Goal: Information Seeking & Learning: Learn about a topic

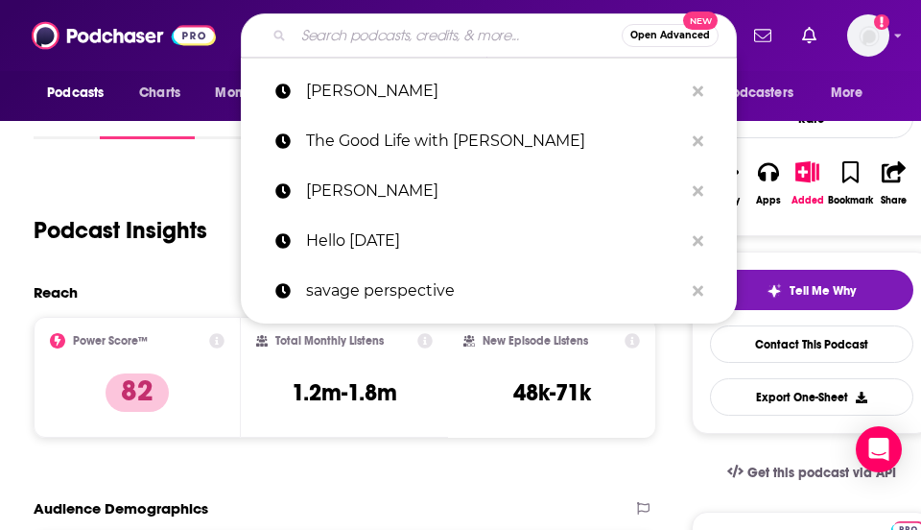
click at [492, 36] on input "Search podcasts, credits, & more..." at bounding box center [458, 35] width 328 height 31
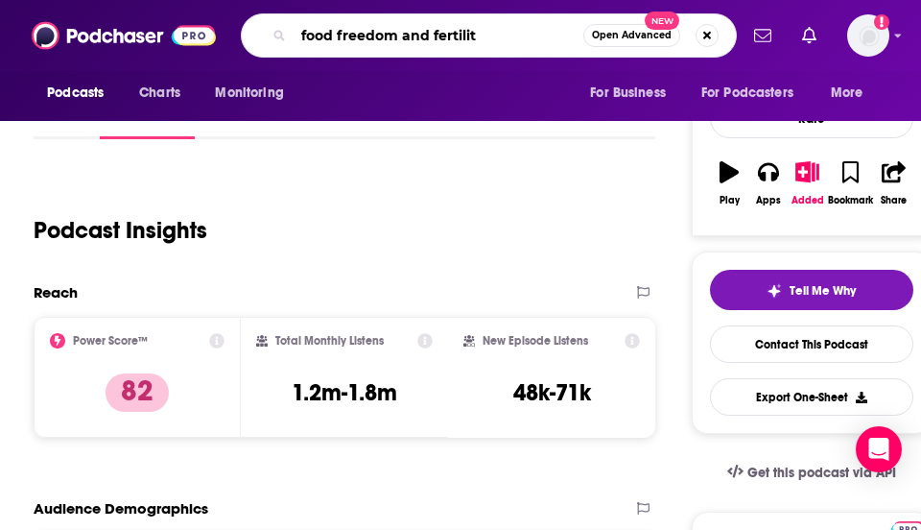
type input "food freedom and fertility"
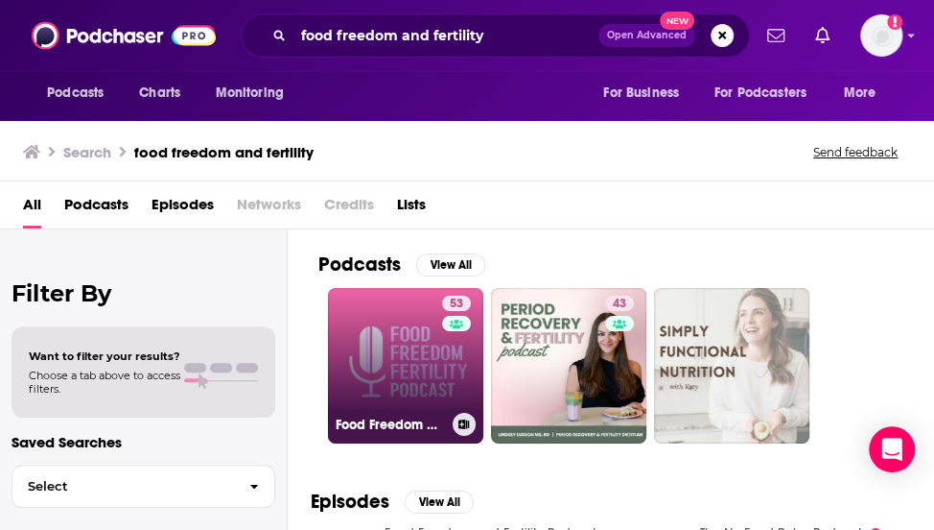
click at [410, 346] on link "53 Food Freedom and Fertility Podcast" at bounding box center [405, 365] width 155 height 155
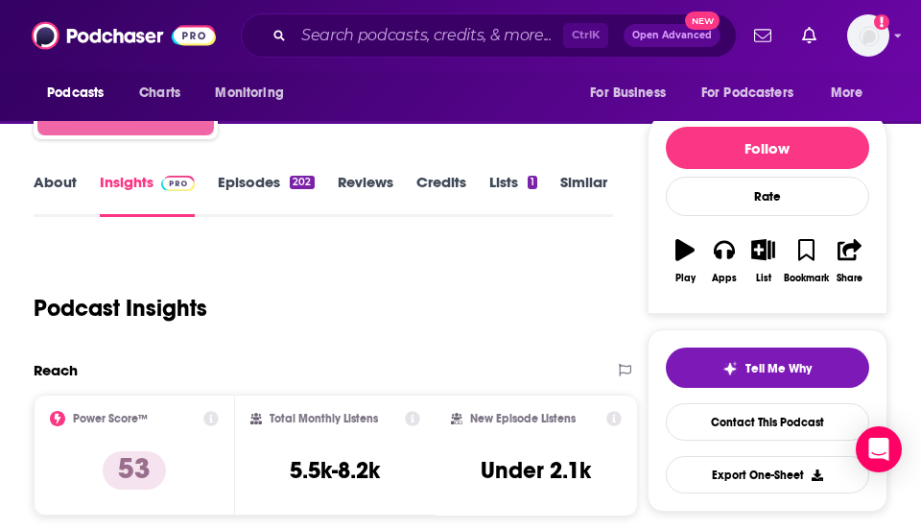
scroll to position [247, 0]
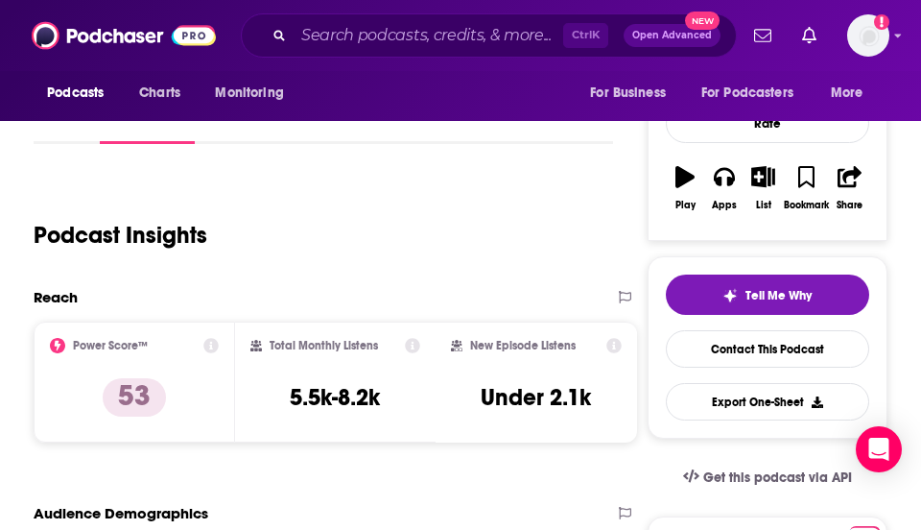
click at [359, 51] on div "Ctrl K Open Advanced New" at bounding box center [489, 35] width 496 height 44
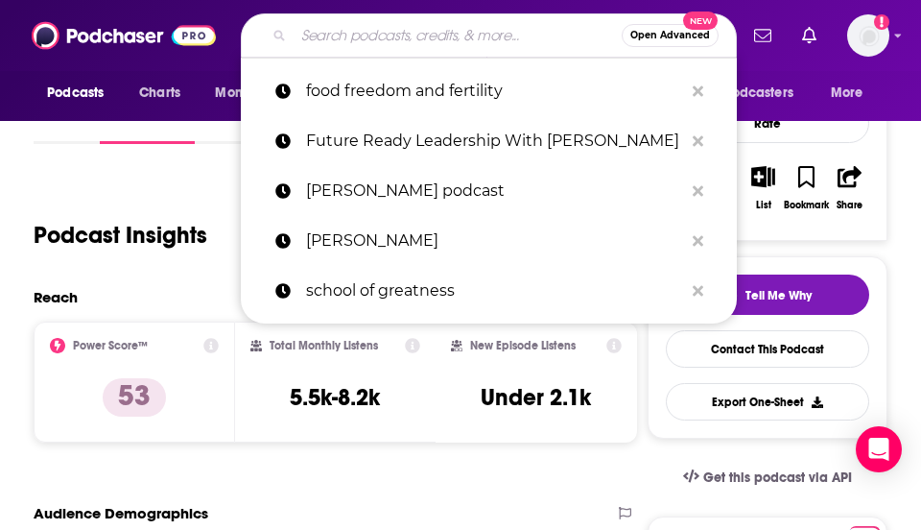
click at [352, 39] on input "Search podcasts, credits, & more..." at bounding box center [458, 35] width 328 height 31
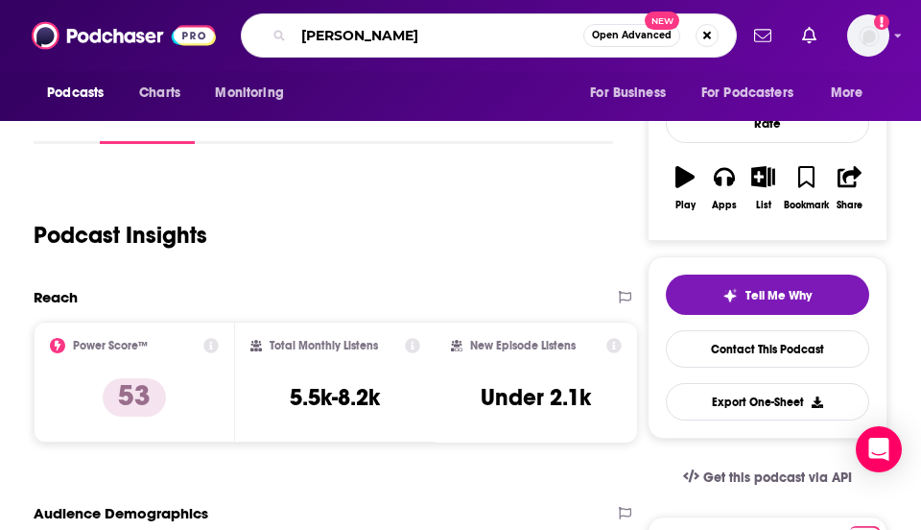
type input "[PERSON_NAME] show"
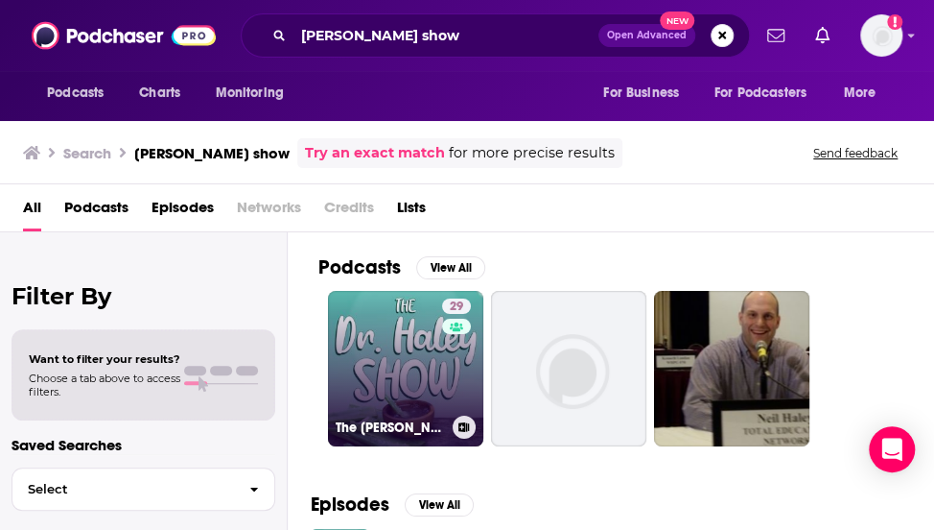
click at [383, 416] on div "The [PERSON_NAME] Show" at bounding box center [406, 426] width 140 height 23
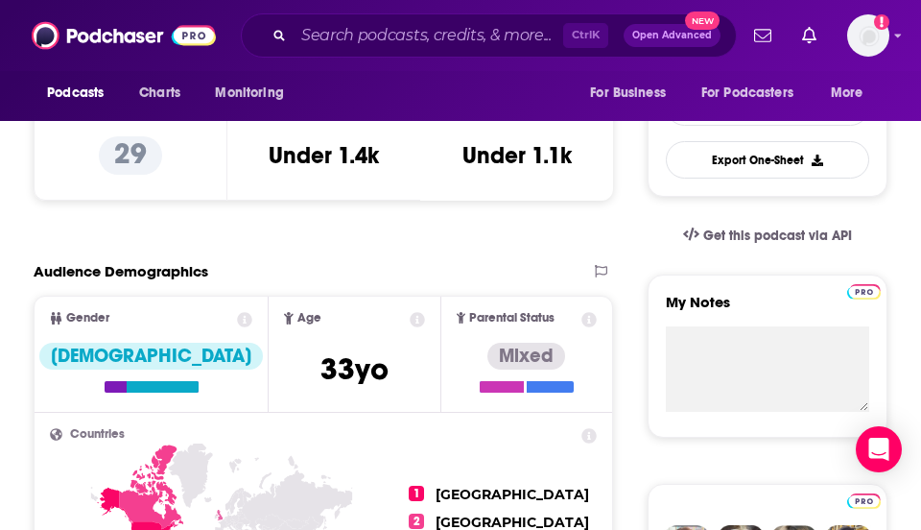
scroll to position [454, 0]
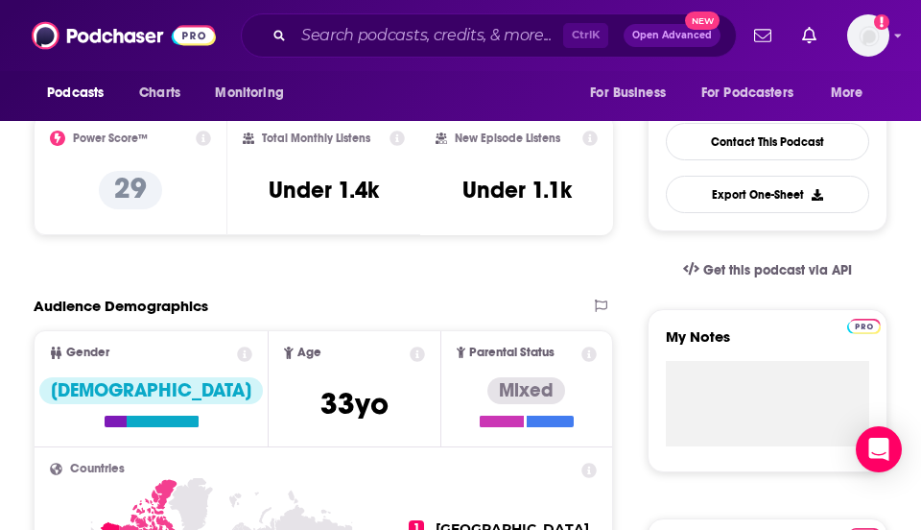
click at [441, 90] on div "Podcasts Charts Monitoring For Business For Podcasters More" at bounding box center [460, 96] width 921 height 50
click at [422, 37] on input "Search podcasts, credits, & more..." at bounding box center [429, 35] width 270 height 31
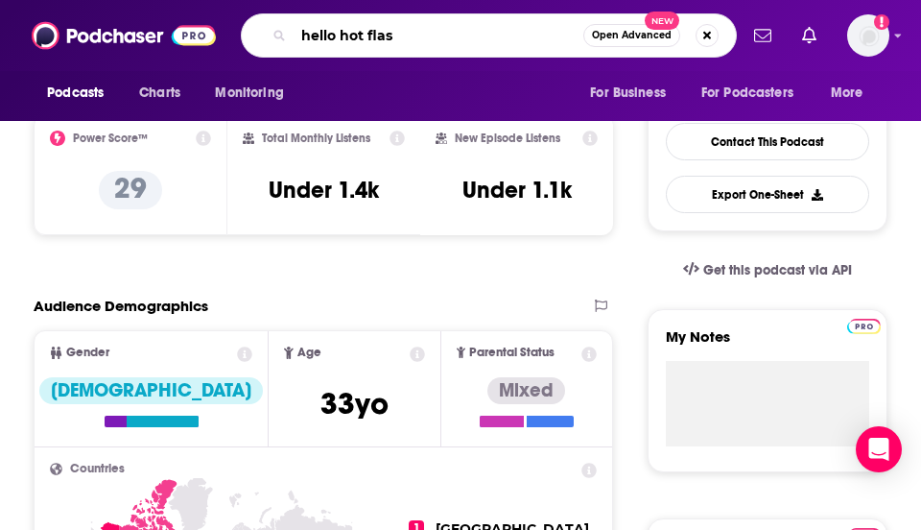
type input "hello [MEDICAL_DATA]"
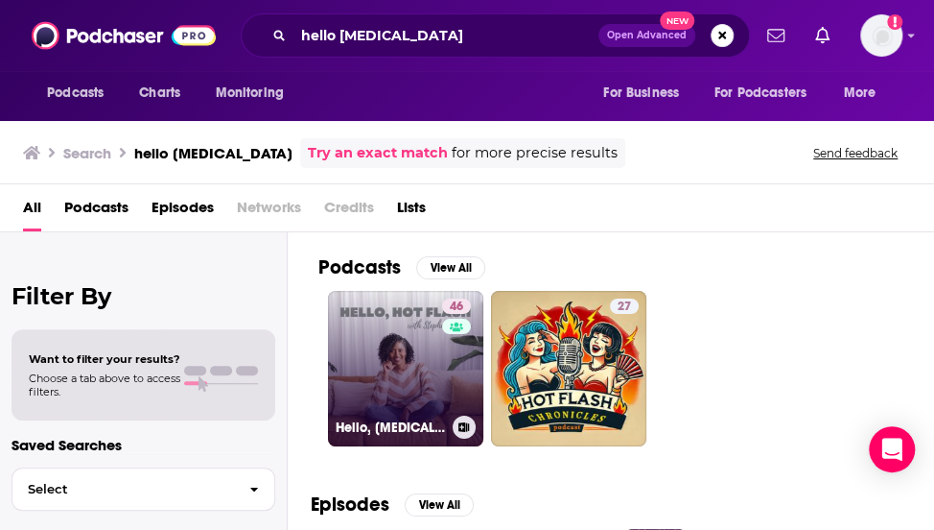
click at [397, 339] on link "46 Hello, [MEDICAL_DATA]: Conversations about menopause, women’s health and min…" at bounding box center [405, 368] width 155 height 155
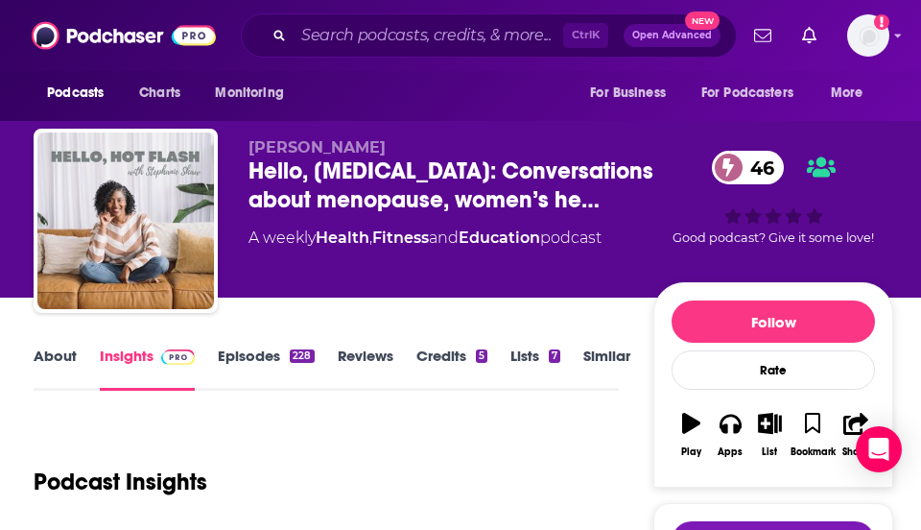
click at [471, 283] on div "[PERSON_NAME] Hello, [MEDICAL_DATA]: Conversations about menopause, women’s he……" at bounding box center [450, 214] width 405 height 153
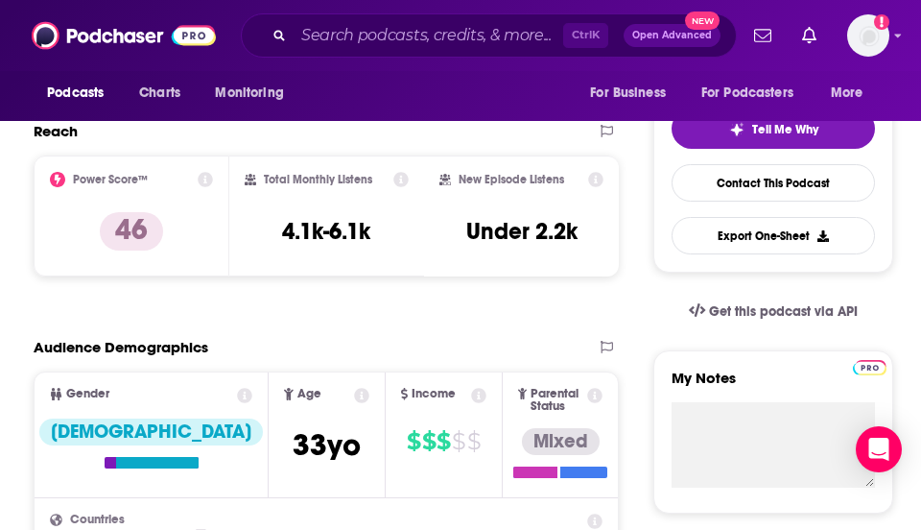
scroll to position [456, 0]
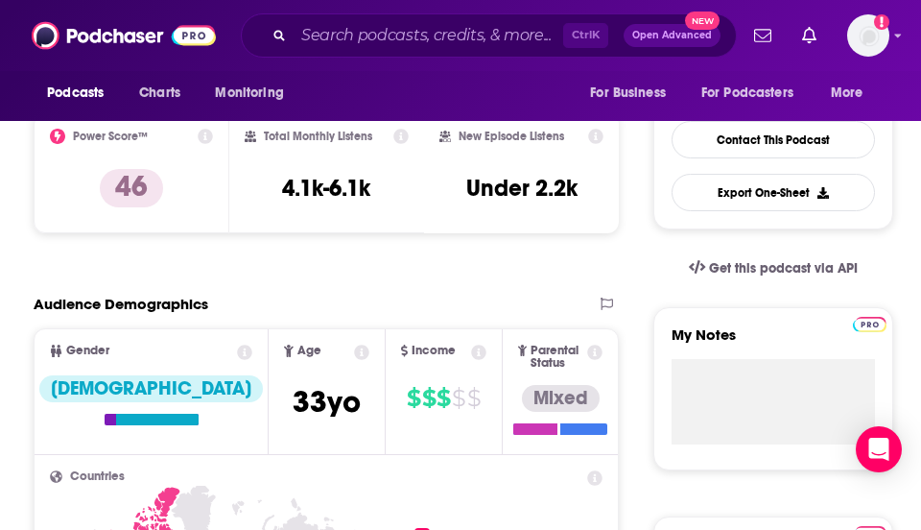
click at [504, 90] on div "Podcasts Charts Monitoring For Business For Podcasters More" at bounding box center [460, 96] width 921 height 50
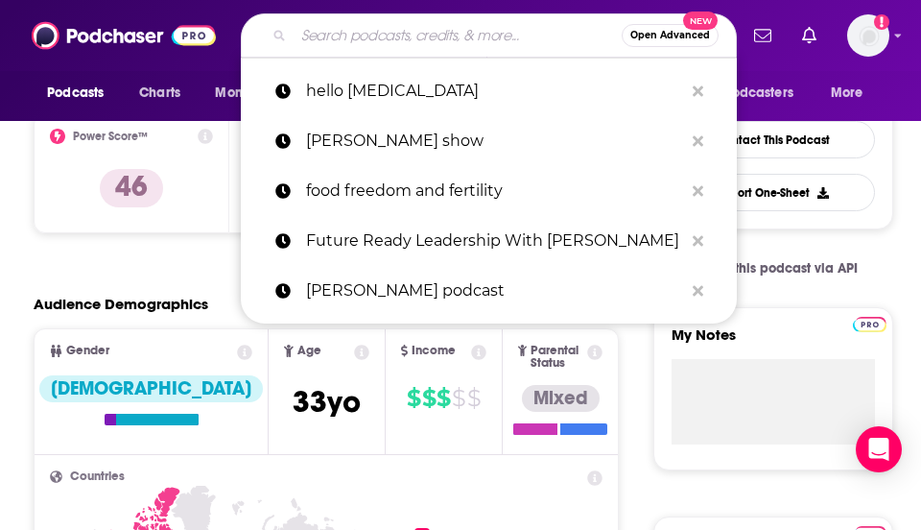
click at [355, 32] on input "Search podcasts, credits, & more..." at bounding box center [458, 35] width 328 height 31
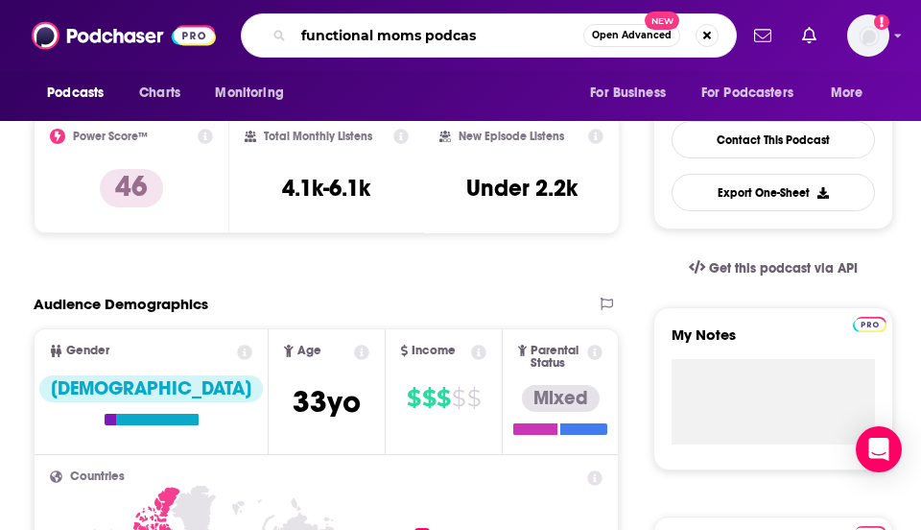
type input "functional moms podcast"
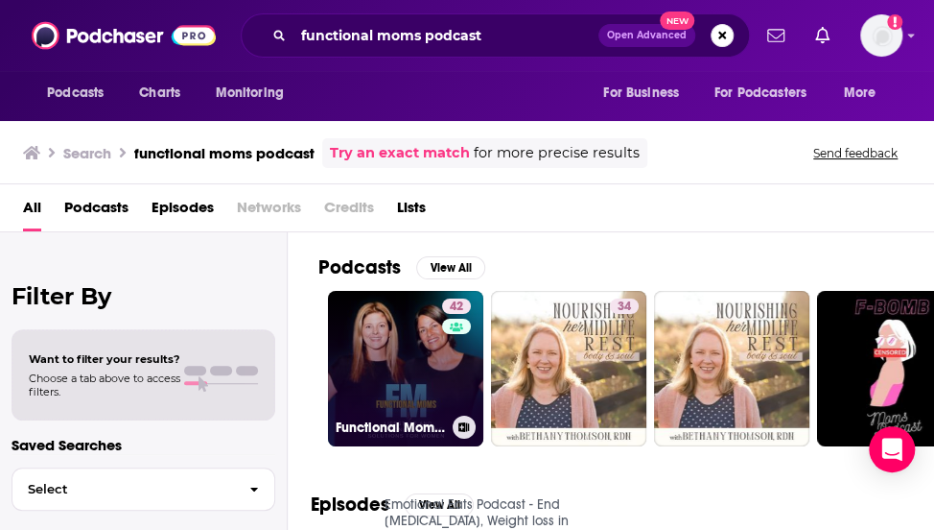
click at [410, 365] on link "42 Functional Moms Podcast" at bounding box center [405, 368] width 155 height 155
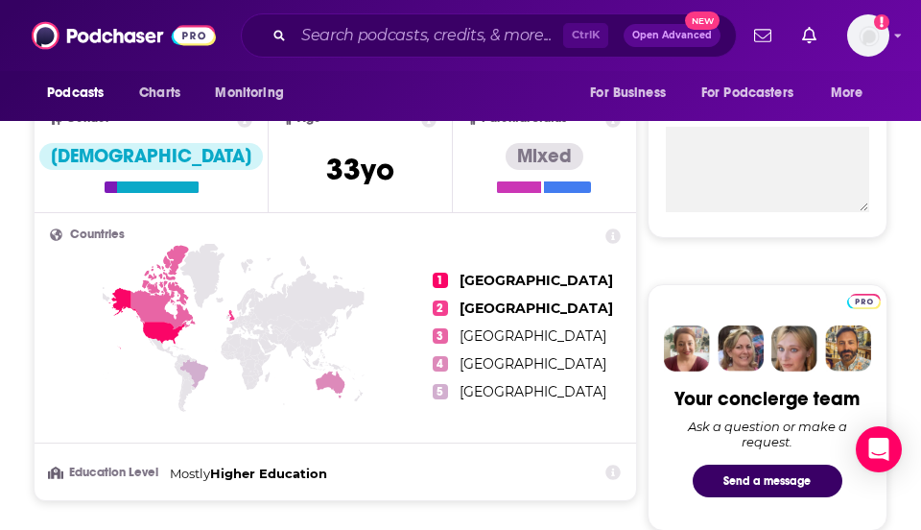
scroll to position [371, 0]
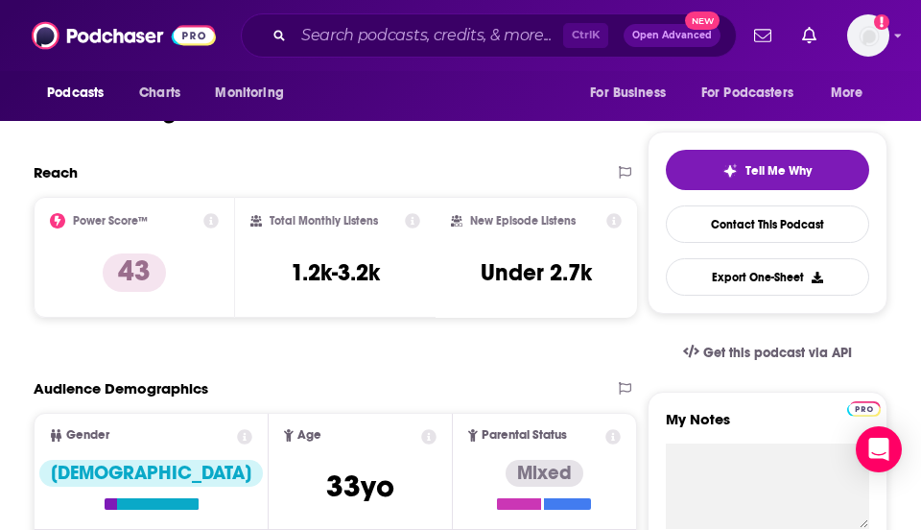
click at [399, 118] on div "Podcasts Charts Monitoring For Business For Podcasters More" at bounding box center [460, 96] width 921 height 50
click at [444, 163] on div "Reach" at bounding box center [316, 172] width 564 height 18
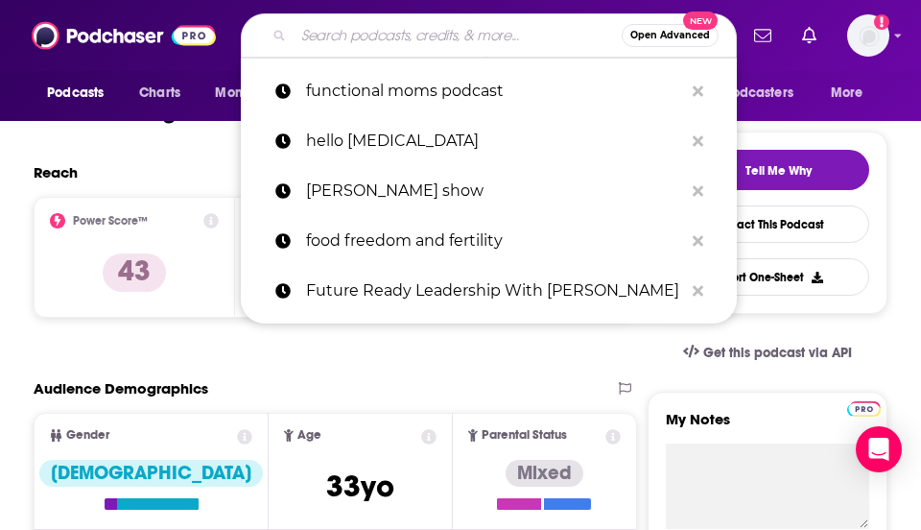
click at [351, 48] on input "Search podcasts, credits, & more..." at bounding box center [458, 35] width 328 height 31
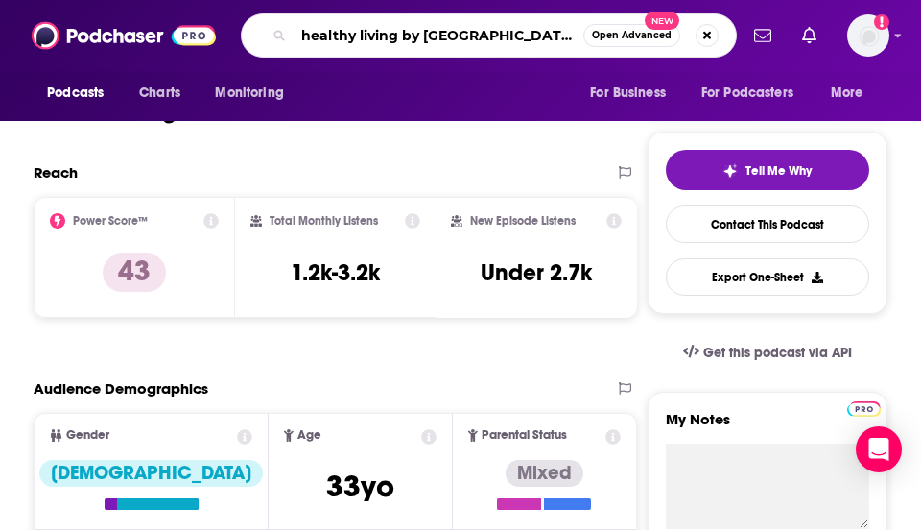
type input "healthy living by [GEOGRAPHIC_DATA]"
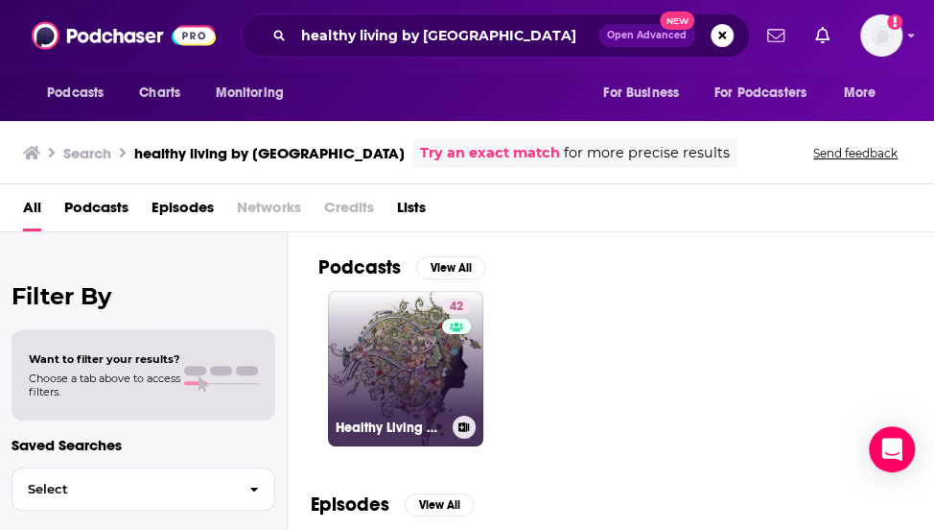
click at [383, 400] on link "42 Healthy Living by [GEOGRAPHIC_DATA]" at bounding box center [405, 368] width 155 height 155
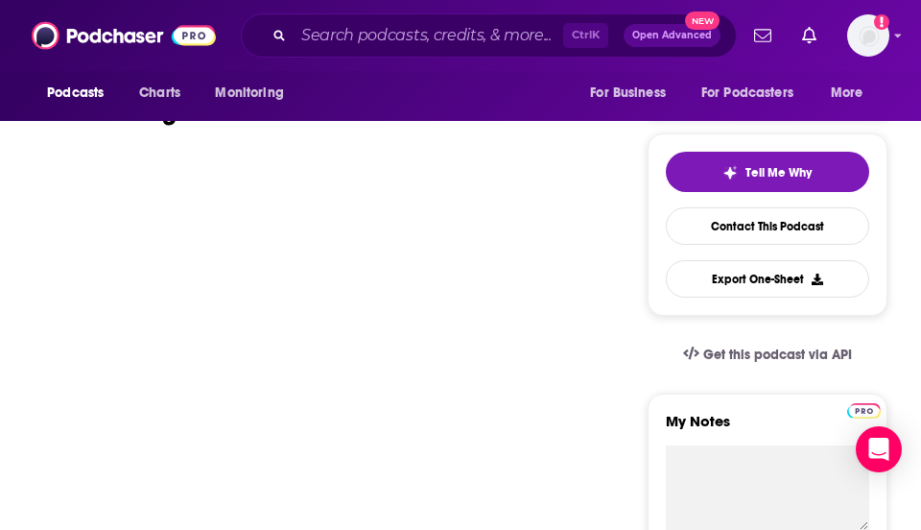
scroll to position [327, 0]
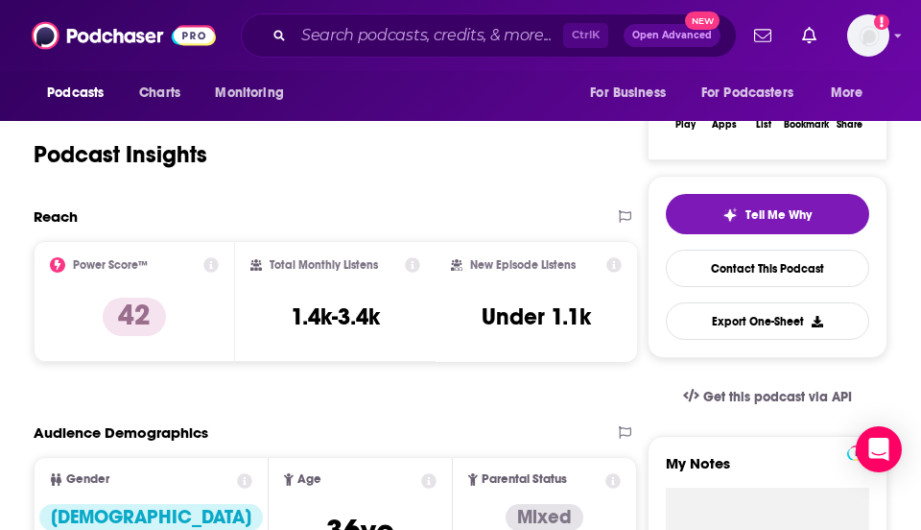
click at [422, 172] on div "Podcast Insights" at bounding box center [316, 143] width 564 height 98
click at [520, 148] on div "Podcast Insights" at bounding box center [316, 143] width 564 height 98
click at [365, 136] on div "Podcast Insights" at bounding box center [316, 143] width 564 height 98
